Goal: Navigation & Orientation: Find specific page/section

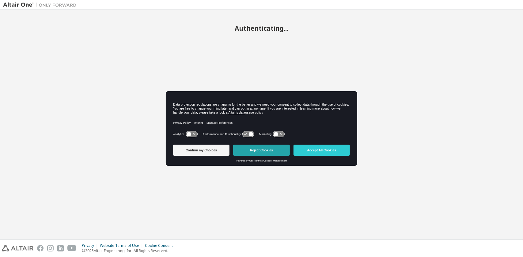
click at [265, 149] on button "Reject Cookies" at bounding box center [261, 149] width 56 height 11
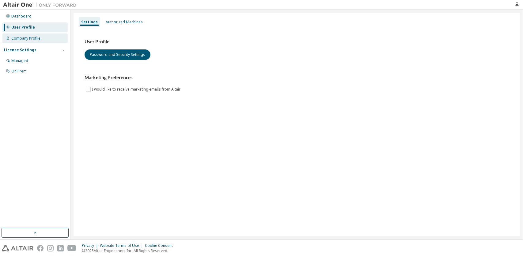
click at [22, 36] on div "Company Profile" at bounding box center [25, 38] width 29 height 5
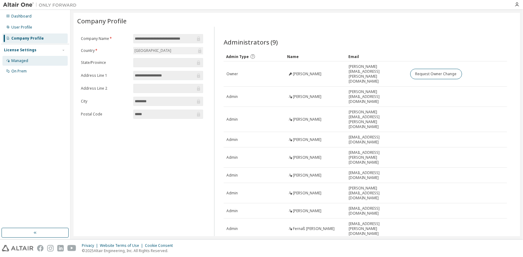
click at [27, 62] on div "Managed" at bounding box center [19, 60] width 17 height 5
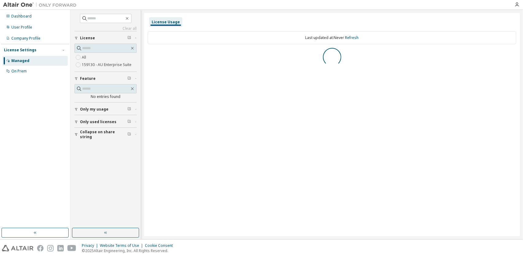
click at [28, 78] on div "Dashboard User Profile Company Profile License Settings Managed On Prem" at bounding box center [35, 119] width 68 height 216
click at [28, 67] on div "On Prem" at bounding box center [34, 71] width 65 height 10
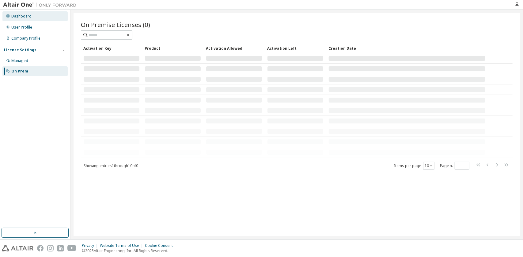
click at [27, 20] on div "Dashboard" at bounding box center [34, 16] width 65 height 10
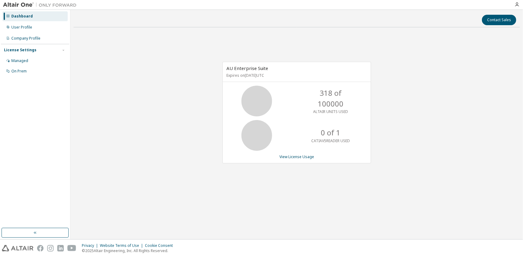
click at [521, 3] on div at bounding box center [517, 4] width 12 height 5
click at [518, 4] on icon "button" at bounding box center [517, 4] width 5 height 5
